Goal: Information Seeking & Learning: Learn about a topic

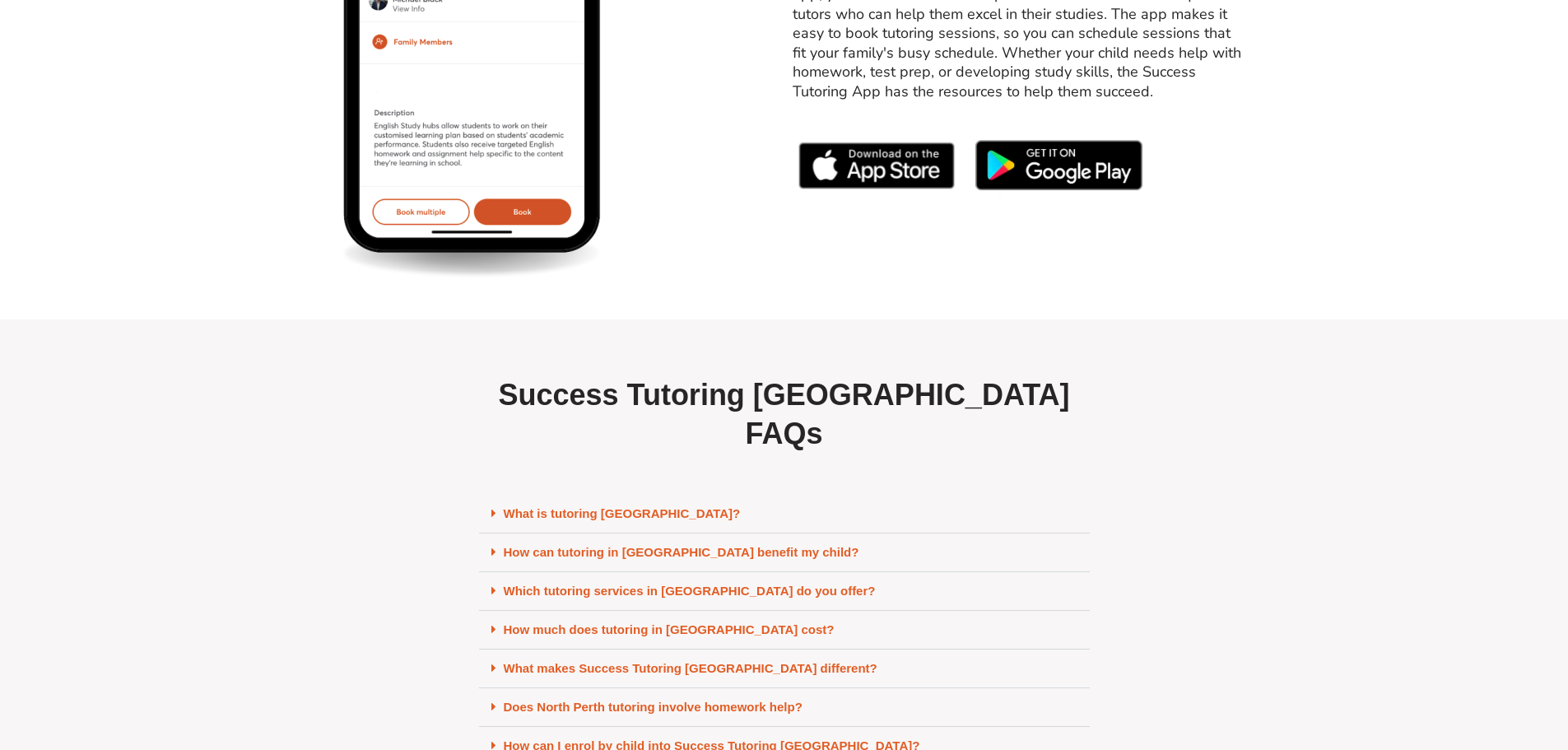
scroll to position [6994, 0]
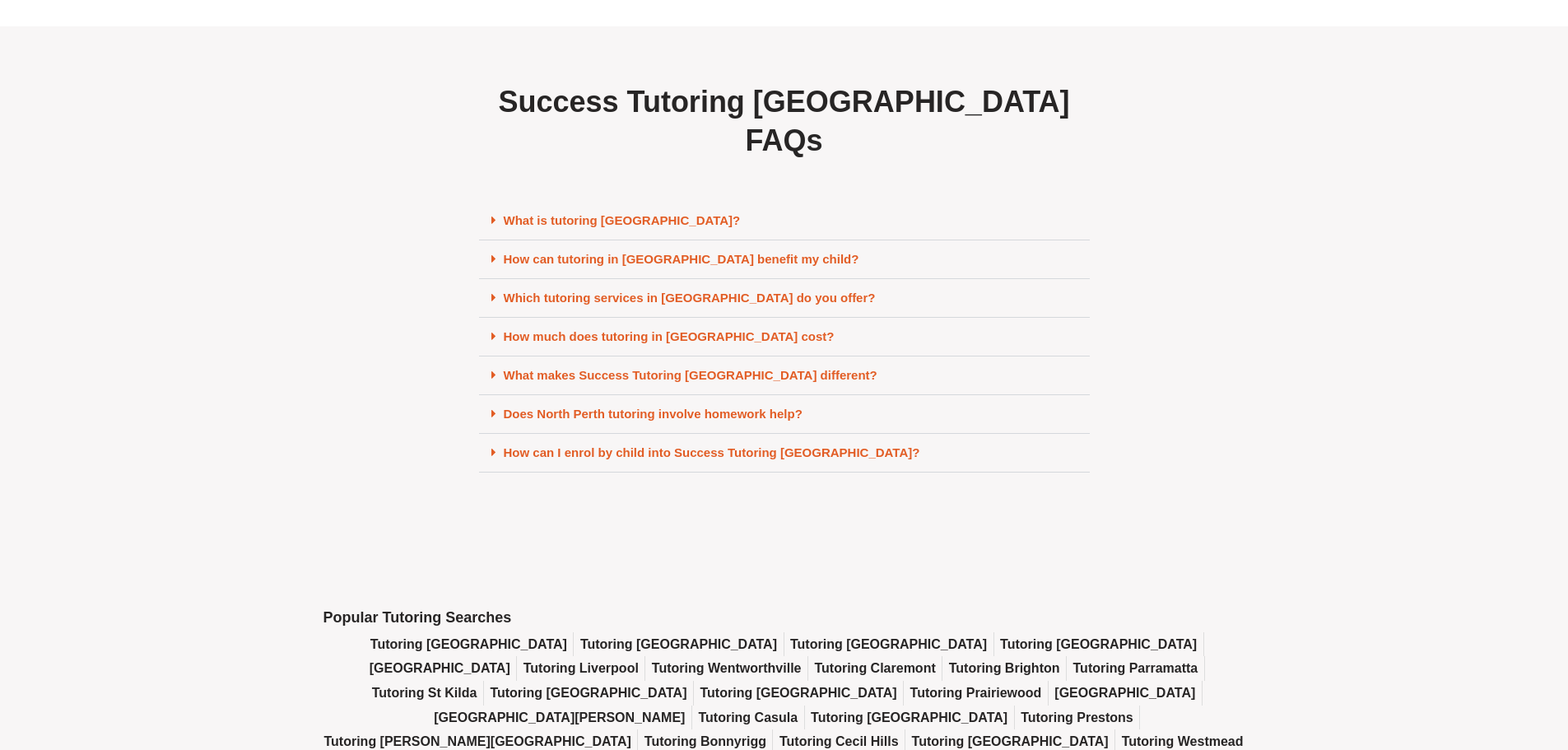
click at [589, 227] on link "What is tutoring [GEOGRAPHIC_DATA]?" at bounding box center [623, 220] width 237 height 14
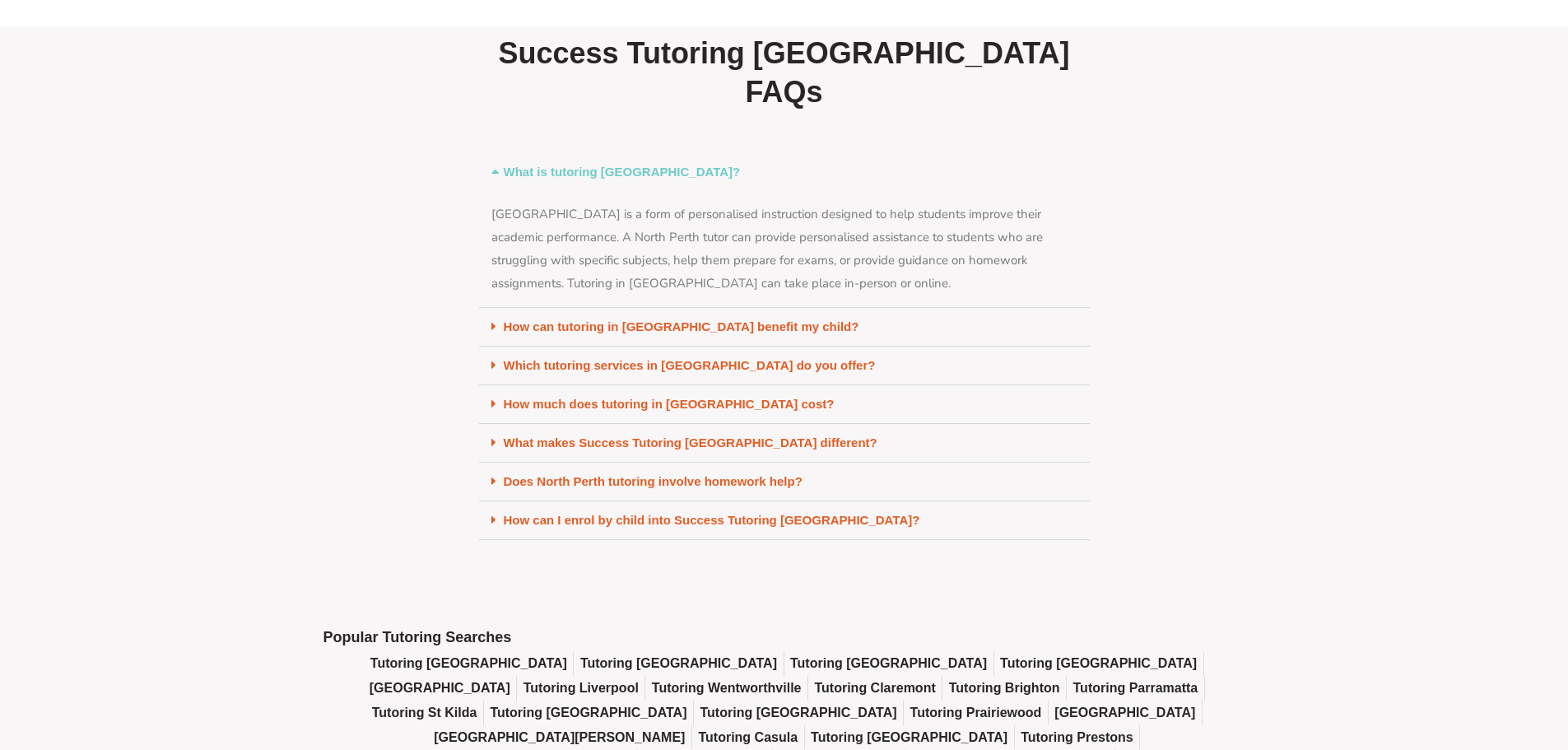
click at [716, 345] on div "How can tutoring in [GEOGRAPHIC_DATA] benefit my child?" at bounding box center [785, 327] width 611 height 38
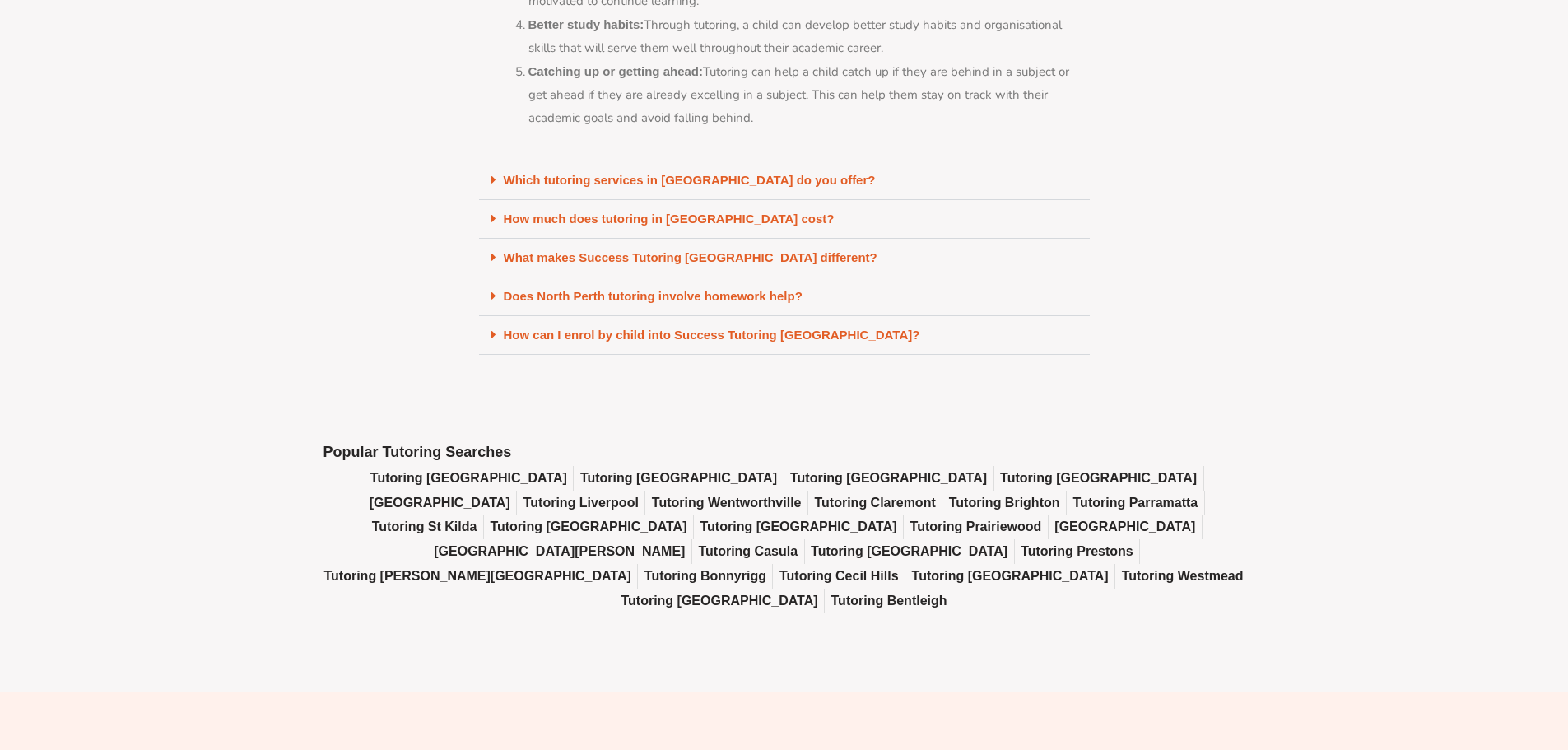
scroll to position [7570, 0]
click at [631, 175] on link "Which tutoring services in [GEOGRAPHIC_DATA] do you offer?" at bounding box center [690, 179] width 372 height 14
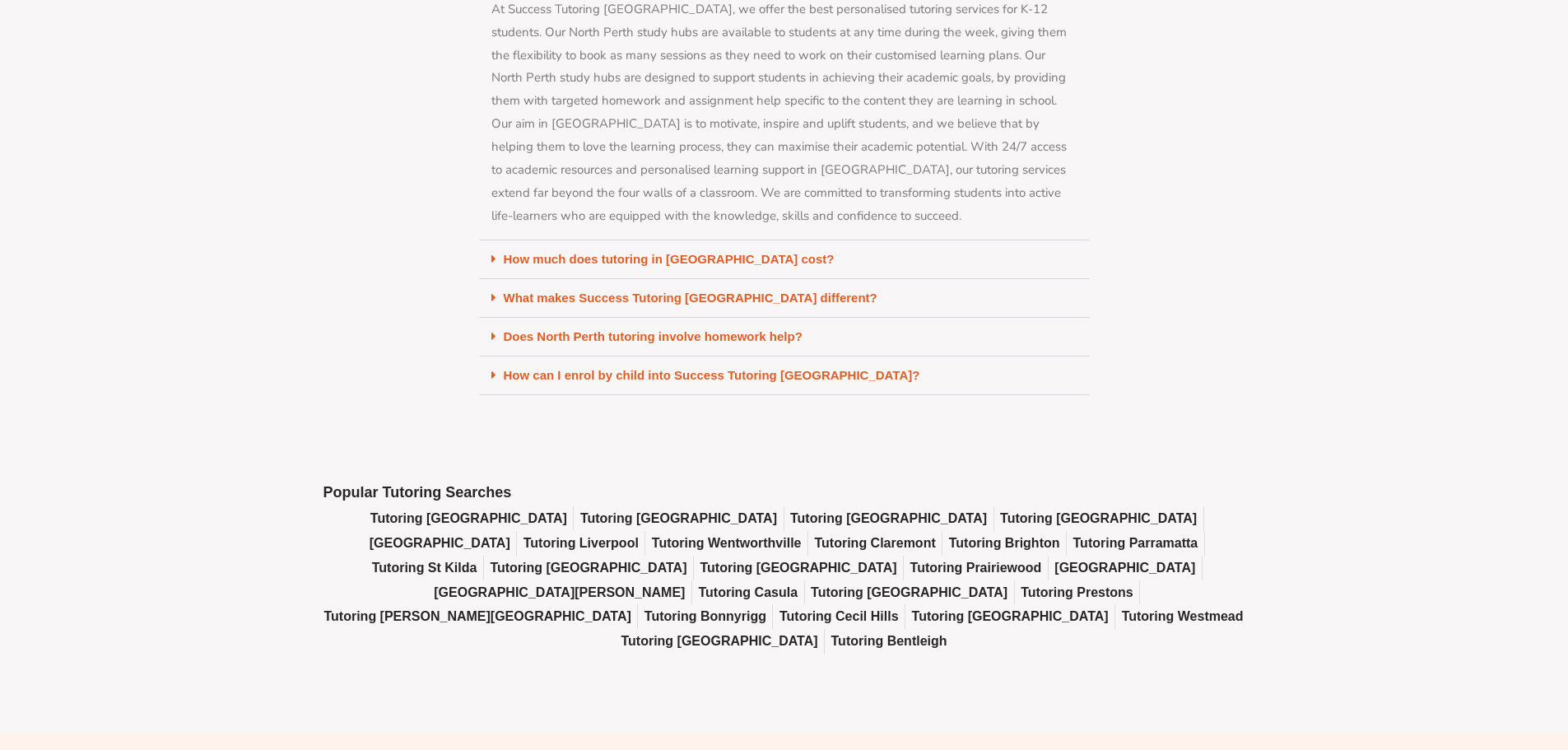
scroll to position [7817, 0]
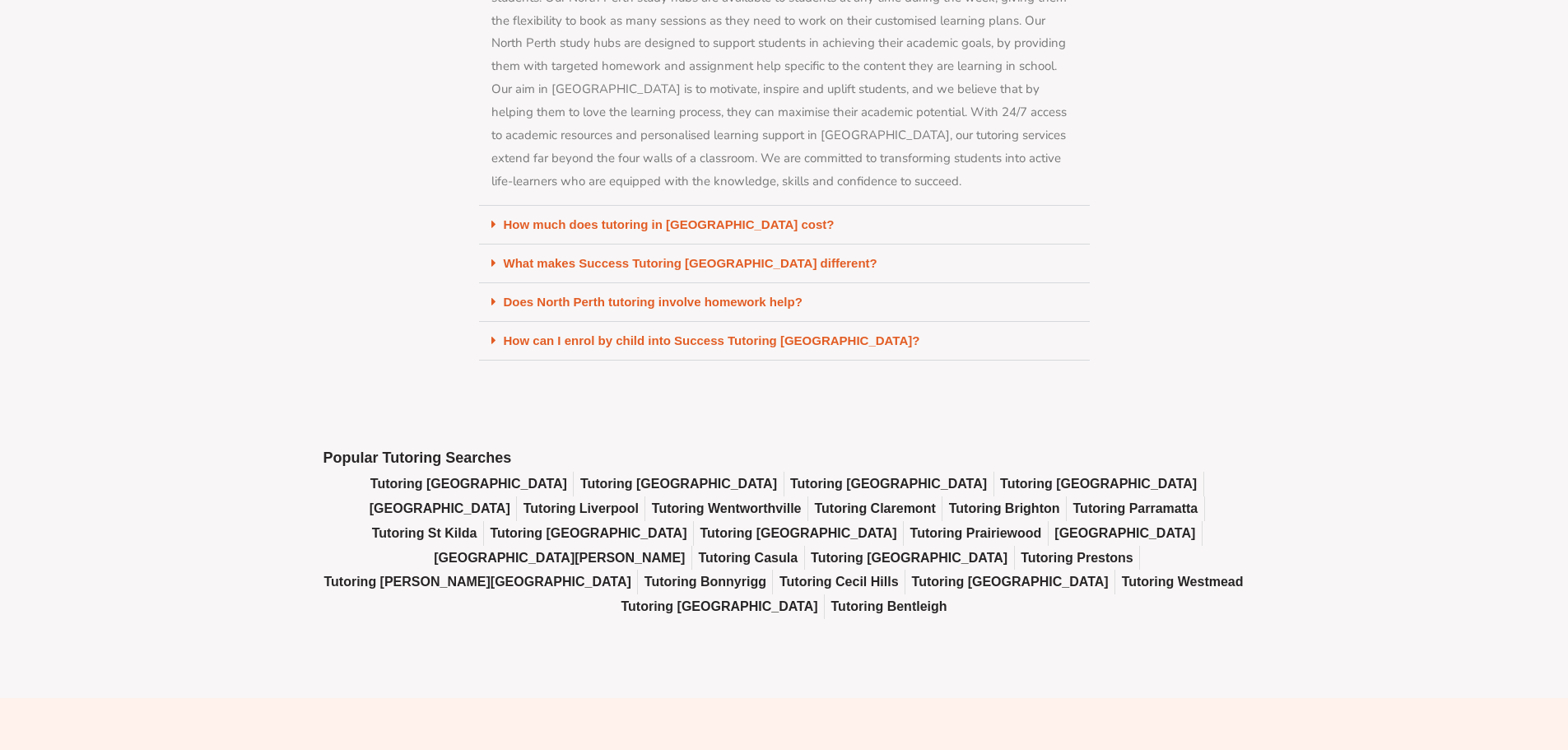
click at [680, 231] on div "How much does tutoring in [GEOGRAPHIC_DATA] cost?" at bounding box center [785, 225] width 611 height 38
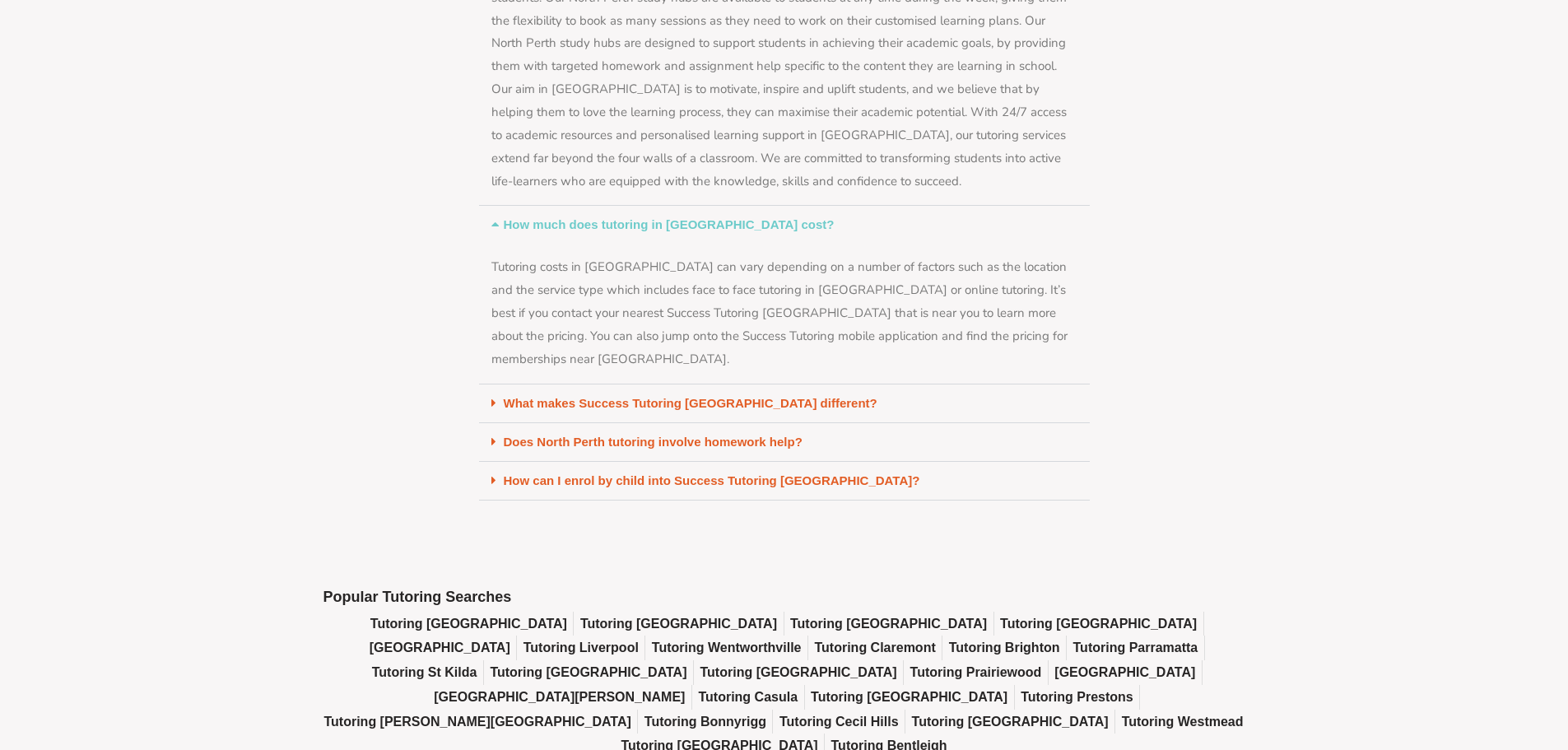
click at [608, 437] on link "Does North Perth tutoring involve homework help?" at bounding box center [654, 441] width 299 height 14
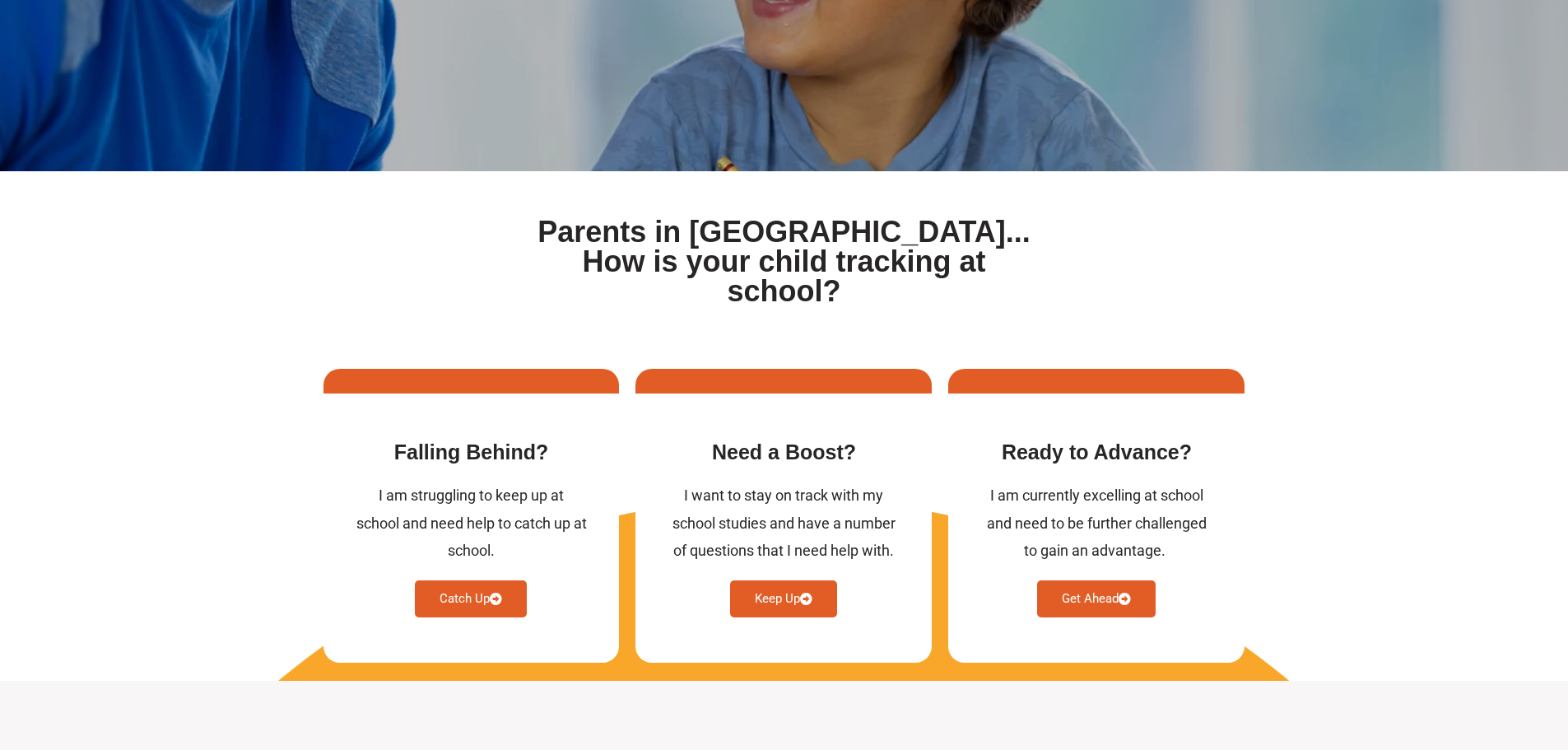
scroll to position [0, 0]
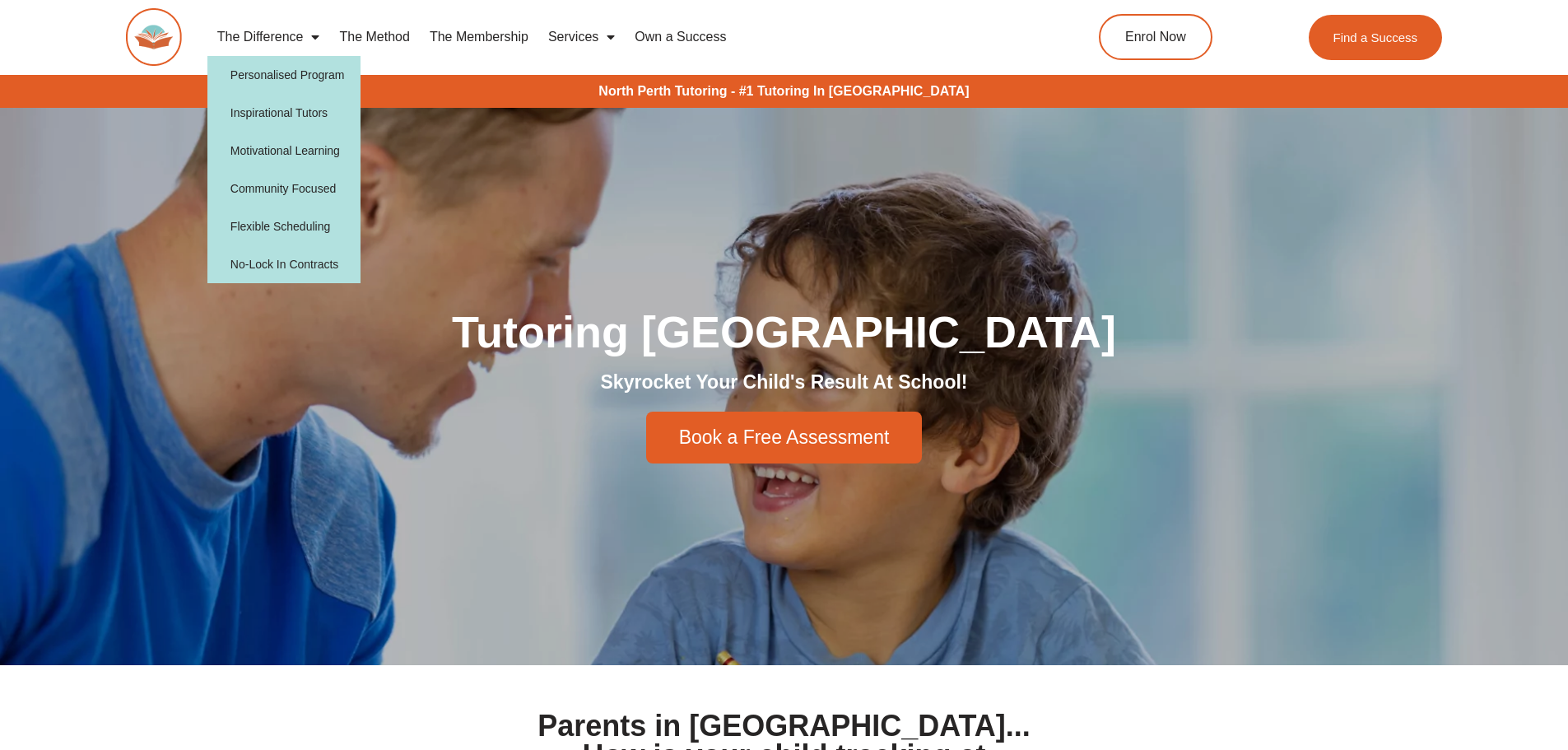
click at [302, 42] on link "The Difference" at bounding box center [269, 37] width 123 height 38
